Goal: Task Accomplishment & Management: Use online tool/utility

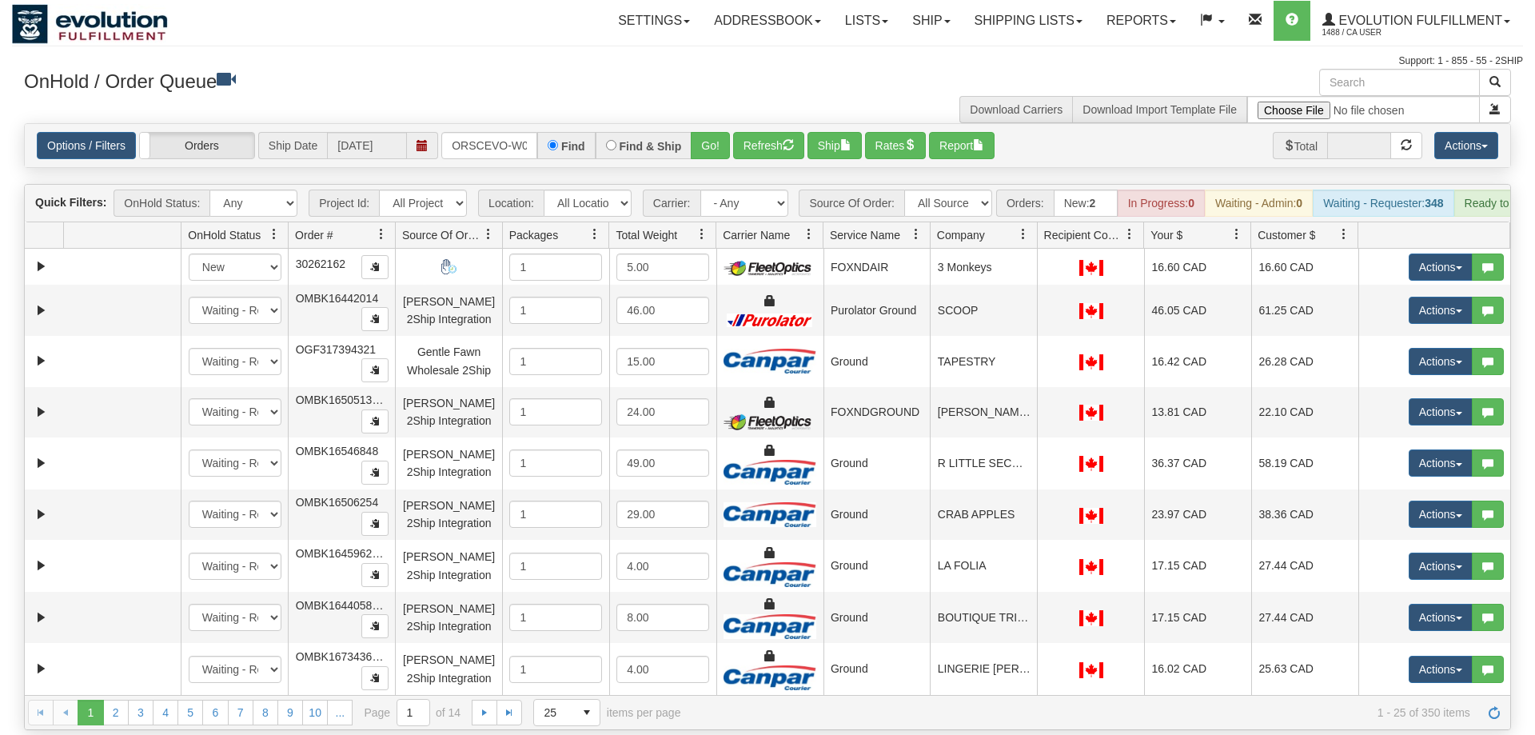
scroll to position [0, 33]
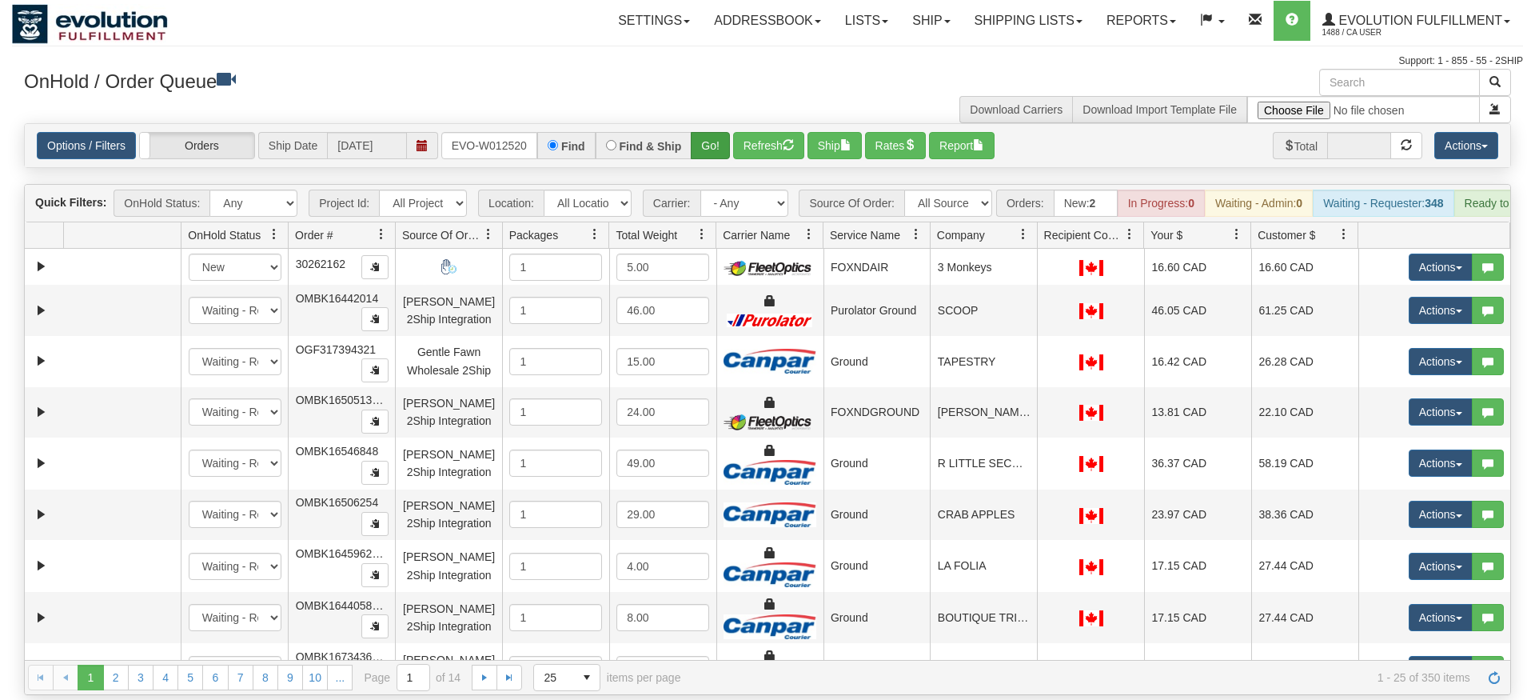
type input "ORSCEVO-W012520"
click at [713, 150] on div "Is equal to Is not equal to Contains Does not contains CAD USD EUR ZAR [PERSON_…" at bounding box center [767, 409] width 1511 height 572
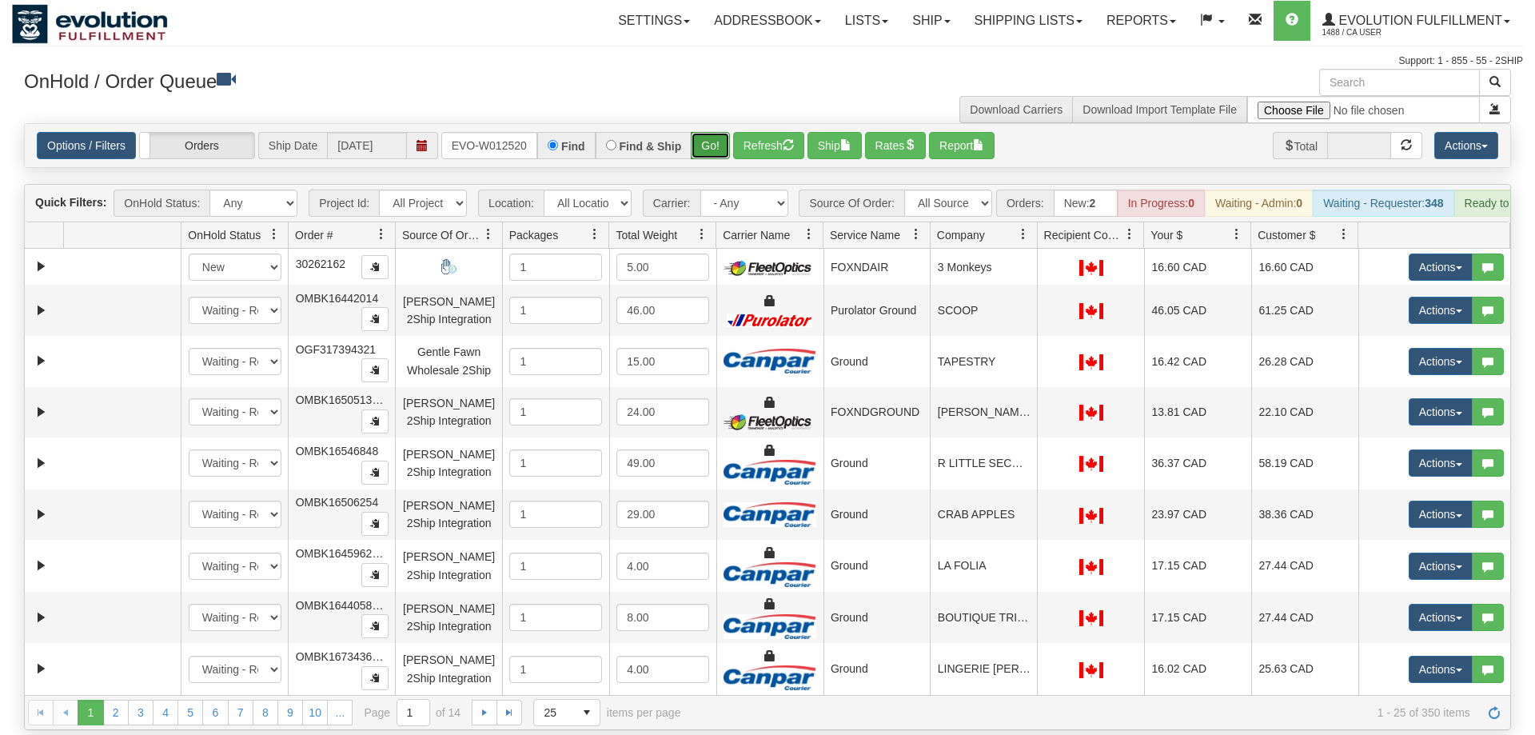
click at [715, 132] on button "Go!" at bounding box center [710, 145] width 39 height 27
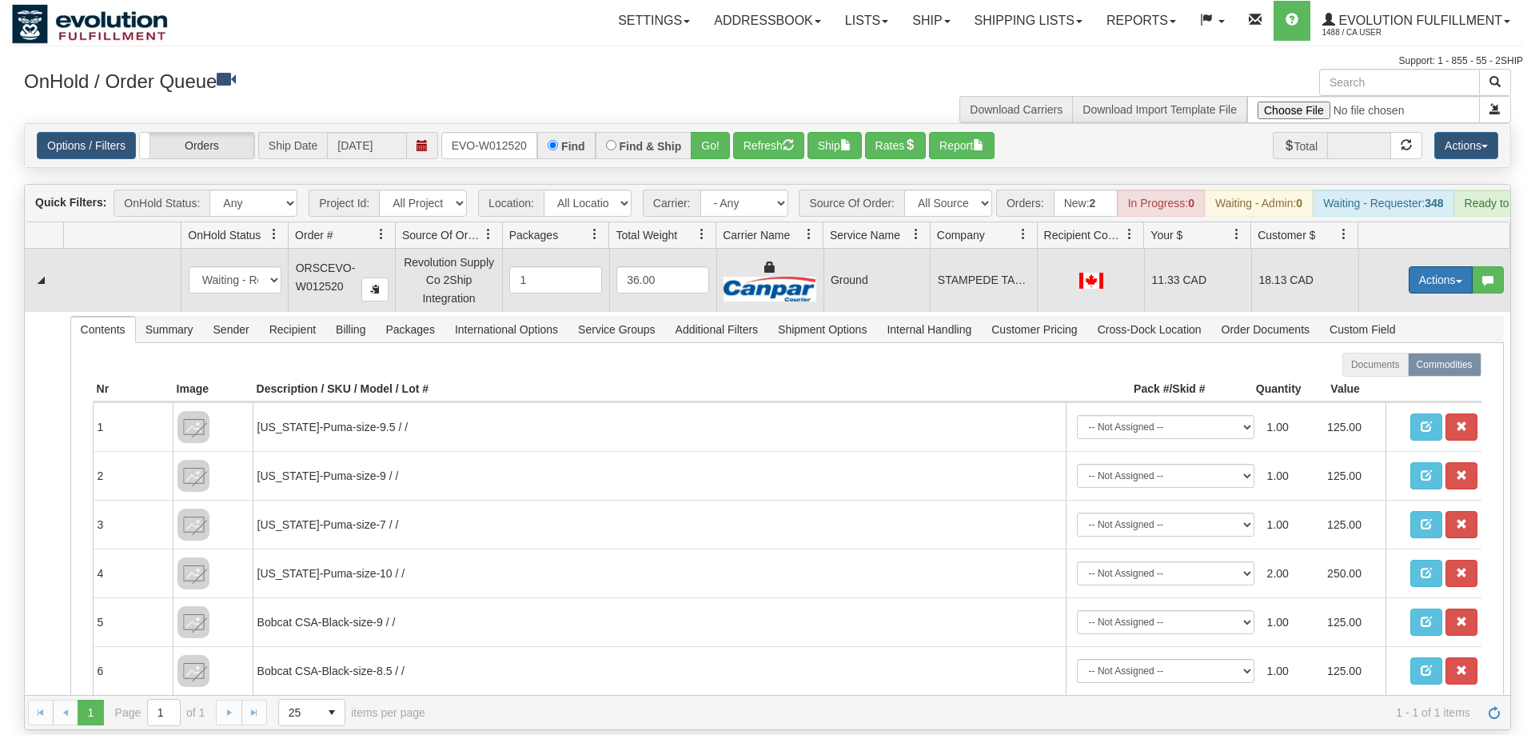
click at [1458, 266] on button "Actions" at bounding box center [1441, 279] width 64 height 27
click at [1409, 362] on link "Ship" at bounding box center [1408, 372] width 128 height 21
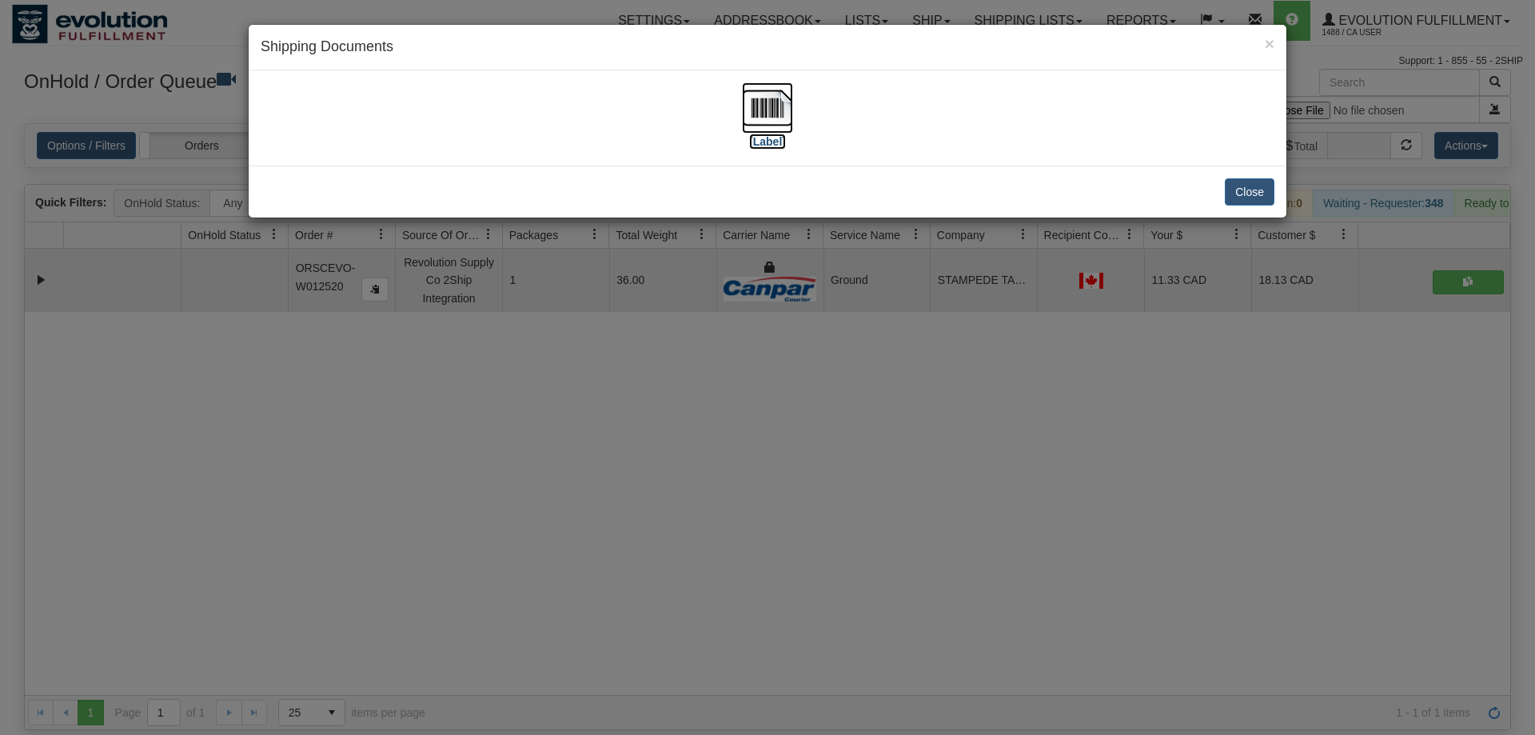
click at [773, 104] on img at bounding box center [767, 107] width 51 height 51
click at [373, 596] on div "× Shipping Documents [Label] Close" at bounding box center [767, 367] width 1535 height 735
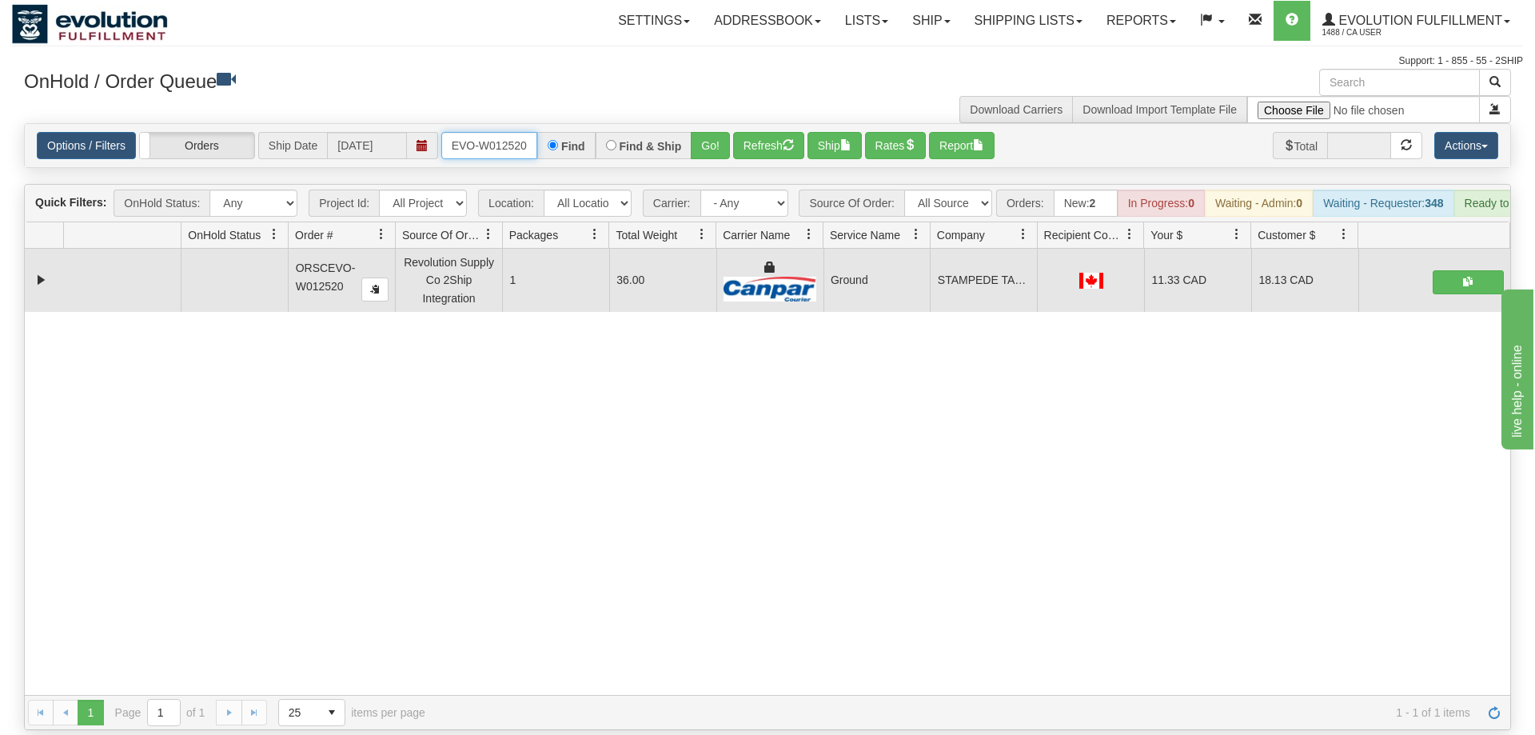
click at [506, 132] on input "ORSCEVO-W012520" at bounding box center [489, 145] width 96 height 27
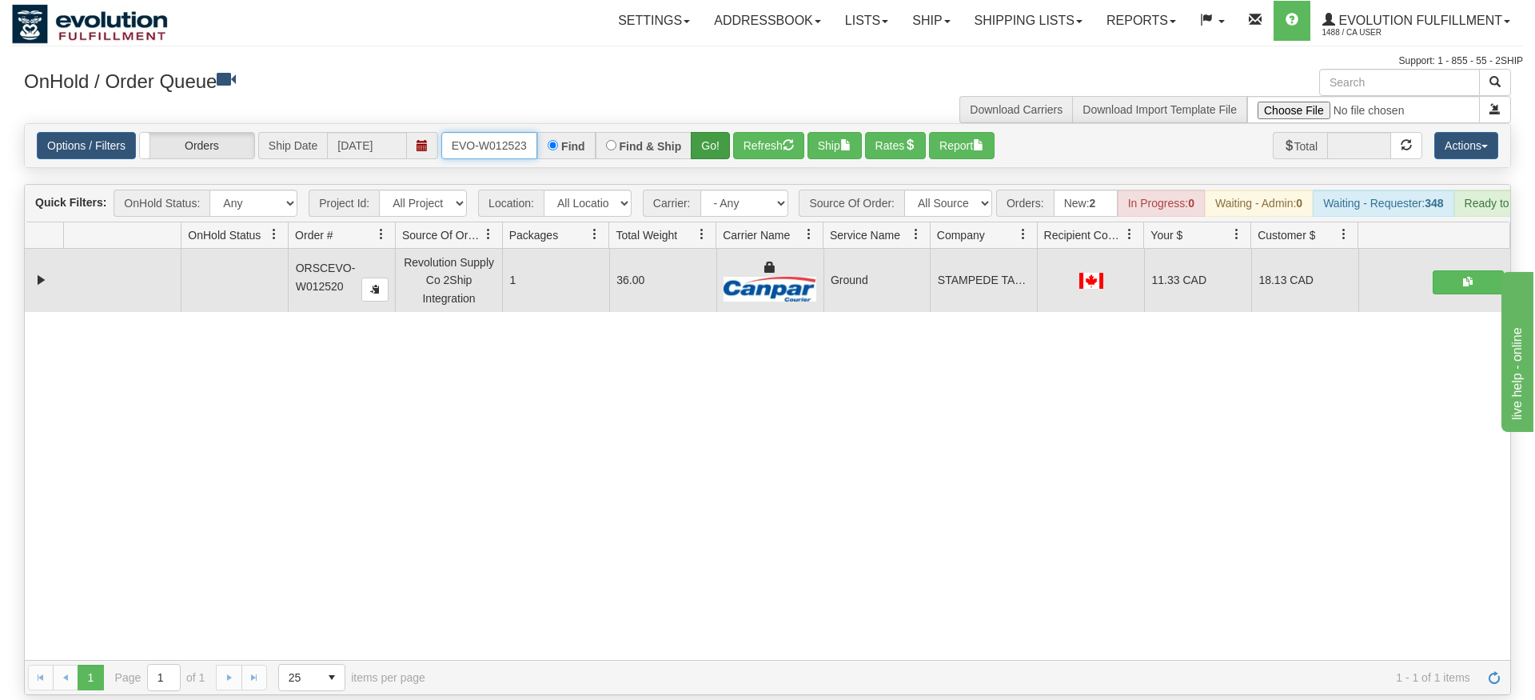
type input "ORSCEVO-W012523"
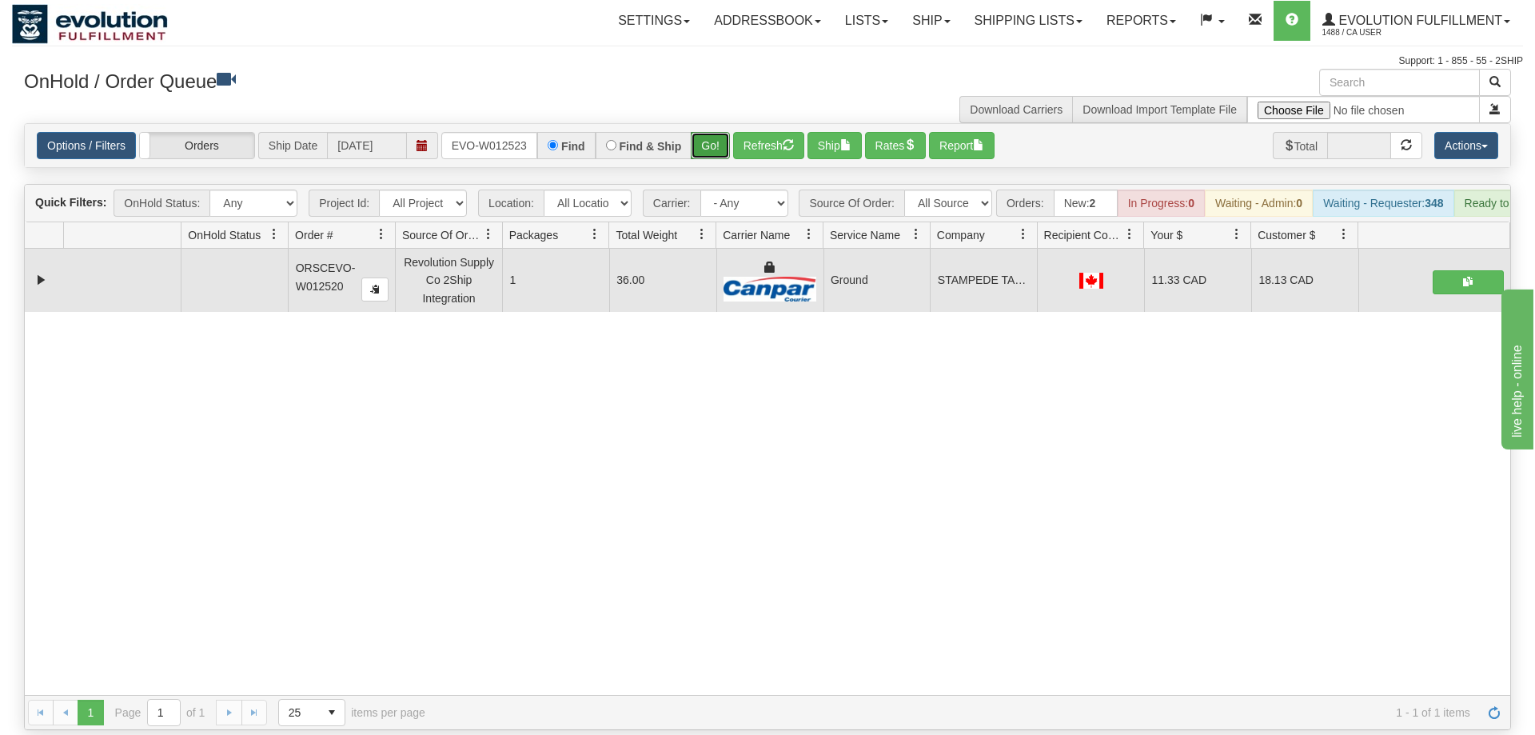
click at [704, 151] on div "Is equal to Is not equal to Contains Does not contains CAD USD EUR ZAR [PERSON_…" at bounding box center [767, 426] width 1511 height 607
click at [707, 132] on button "Go!" at bounding box center [710, 145] width 39 height 27
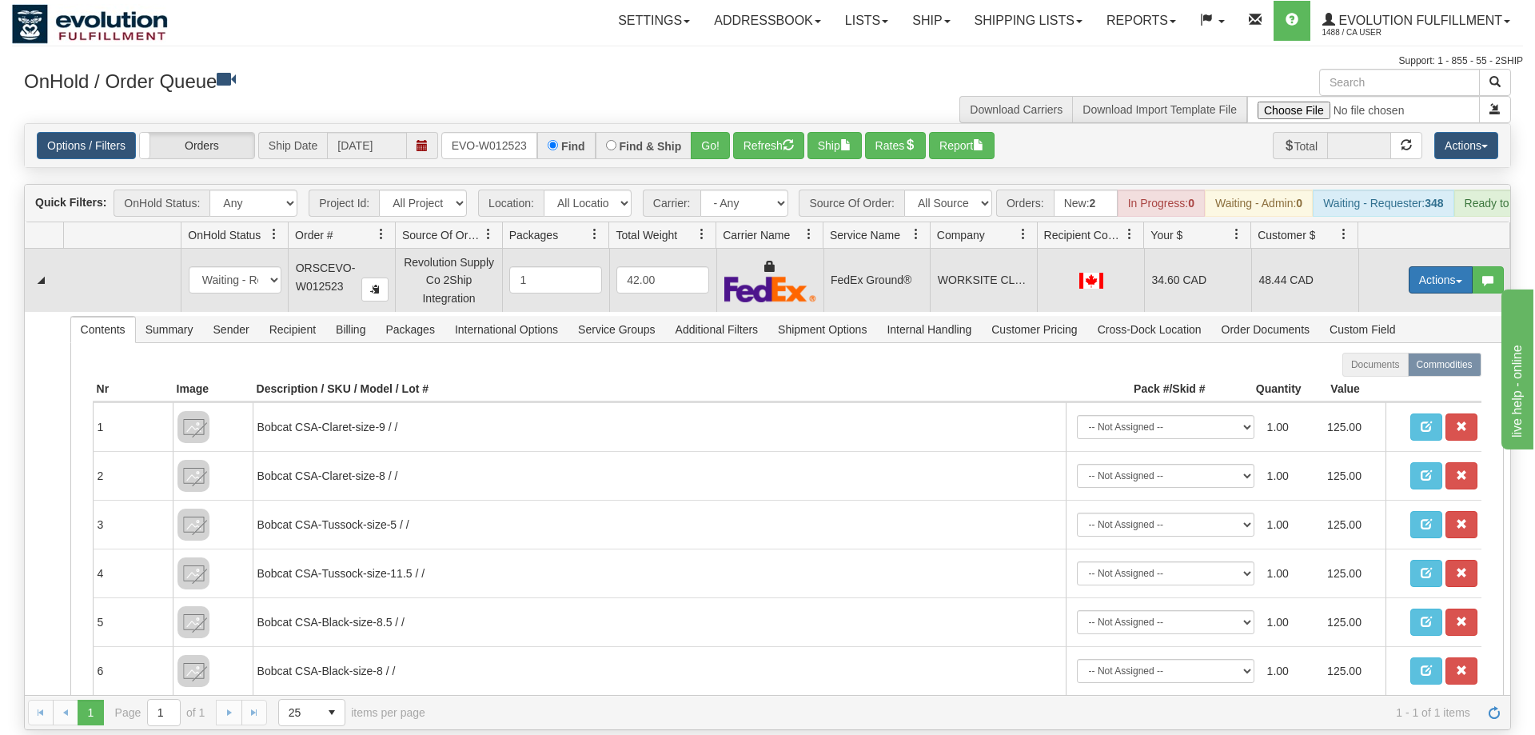
click at [1445, 266] on button "Actions" at bounding box center [1441, 279] width 64 height 27
click at [1406, 362] on link "Ship" at bounding box center [1408, 372] width 128 height 21
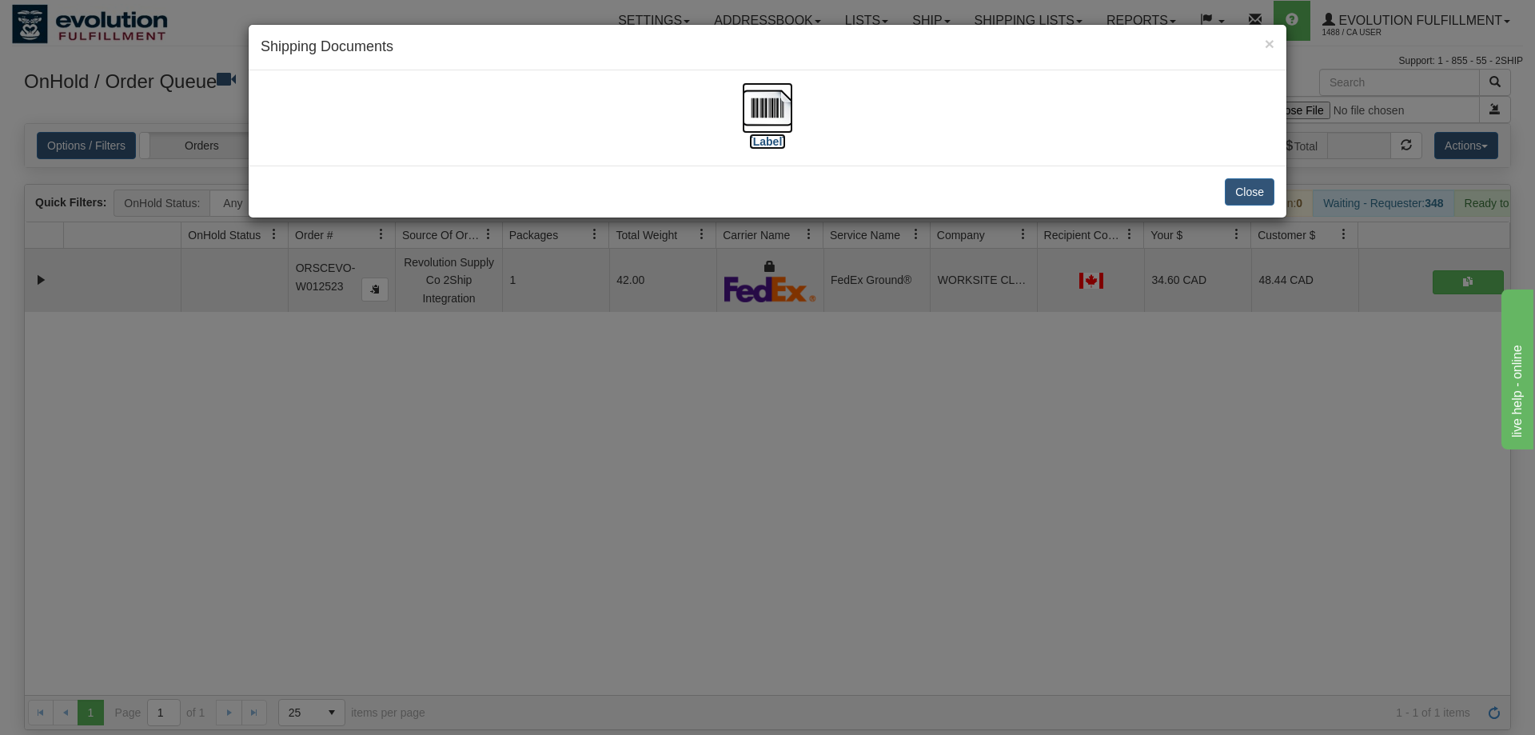
click at [761, 103] on img at bounding box center [767, 107] width 51 height 51
click at [1007, 499] on div "× Shipping Documents [Label] Close" at bounding box center [767, 367] width 1535 height 735
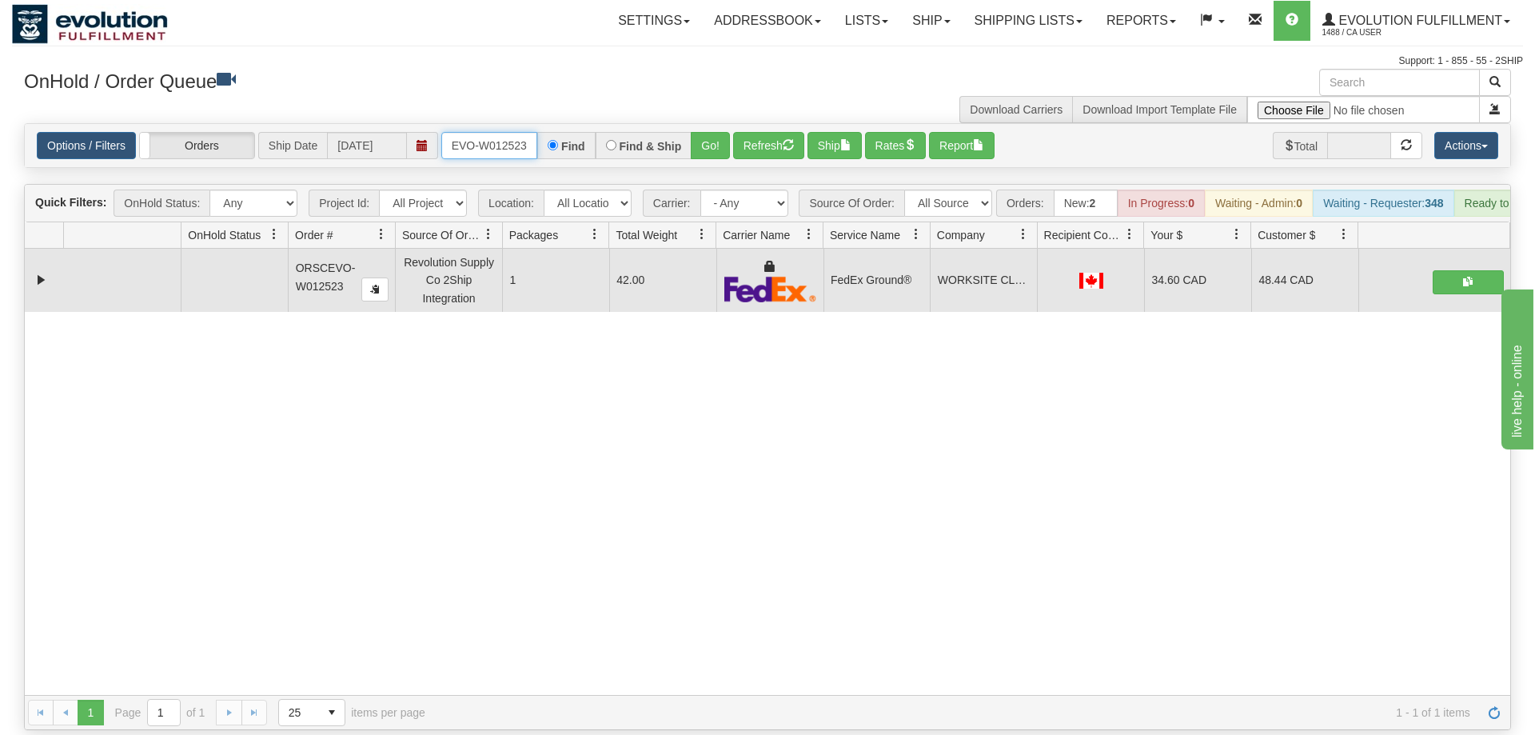
click at [498, 132] on input "ORSCEVO-W012523" at bounding box center [489, 145] width 96 height 27
